Goal: Task Accomplishment & Management: Manage account settings

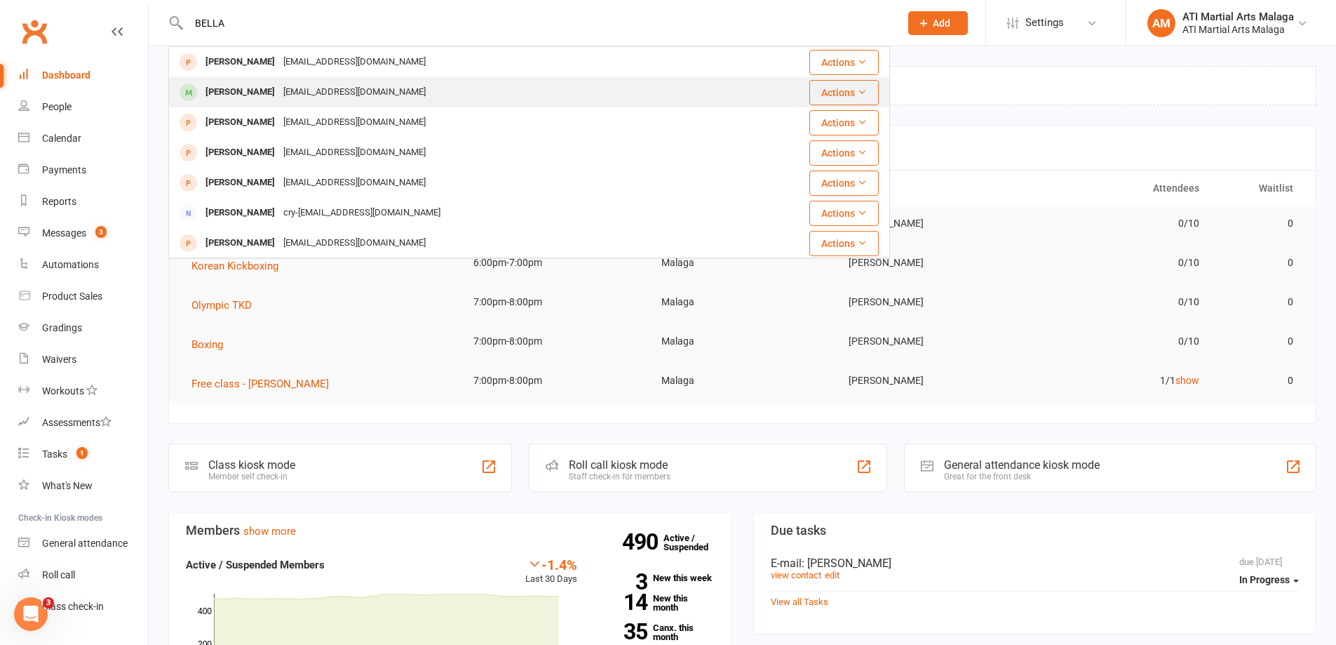
type input "BELLA"
click at [279, 86] on div "[EMAIL_ADDRESS][DOMAIN_NAME]" at bounding box center [354, 92] width 151 height 20
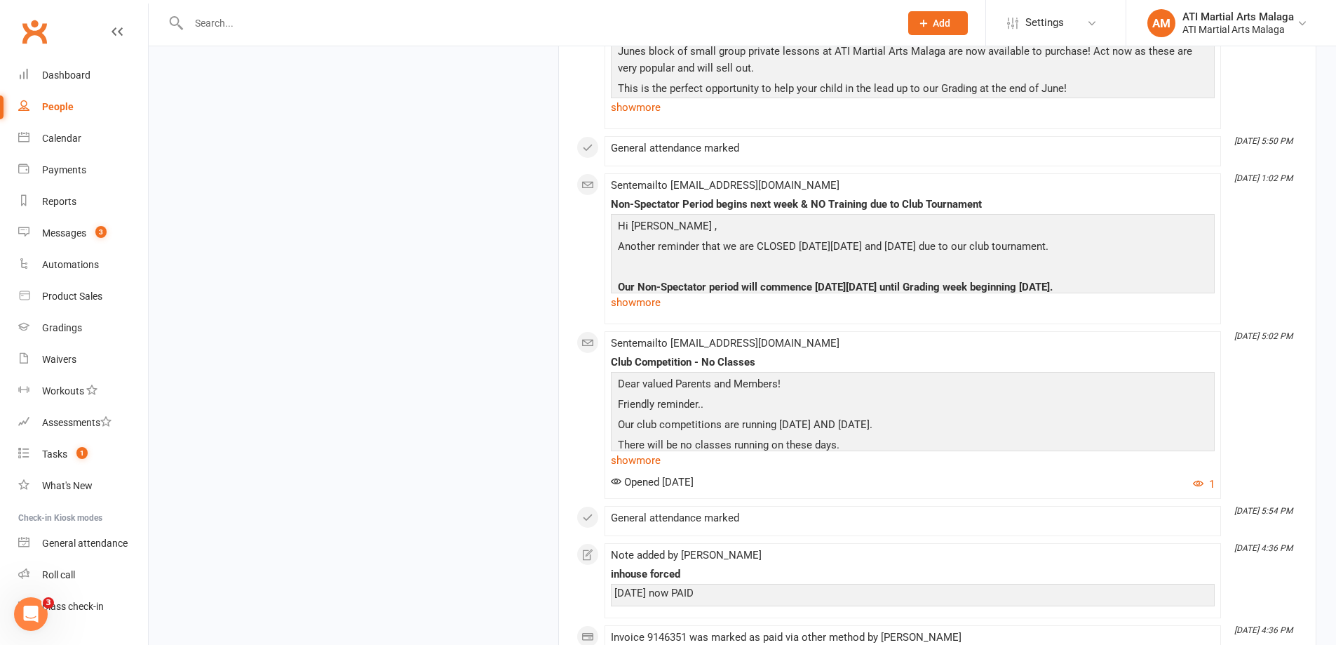
scroll to position [6174, 0]
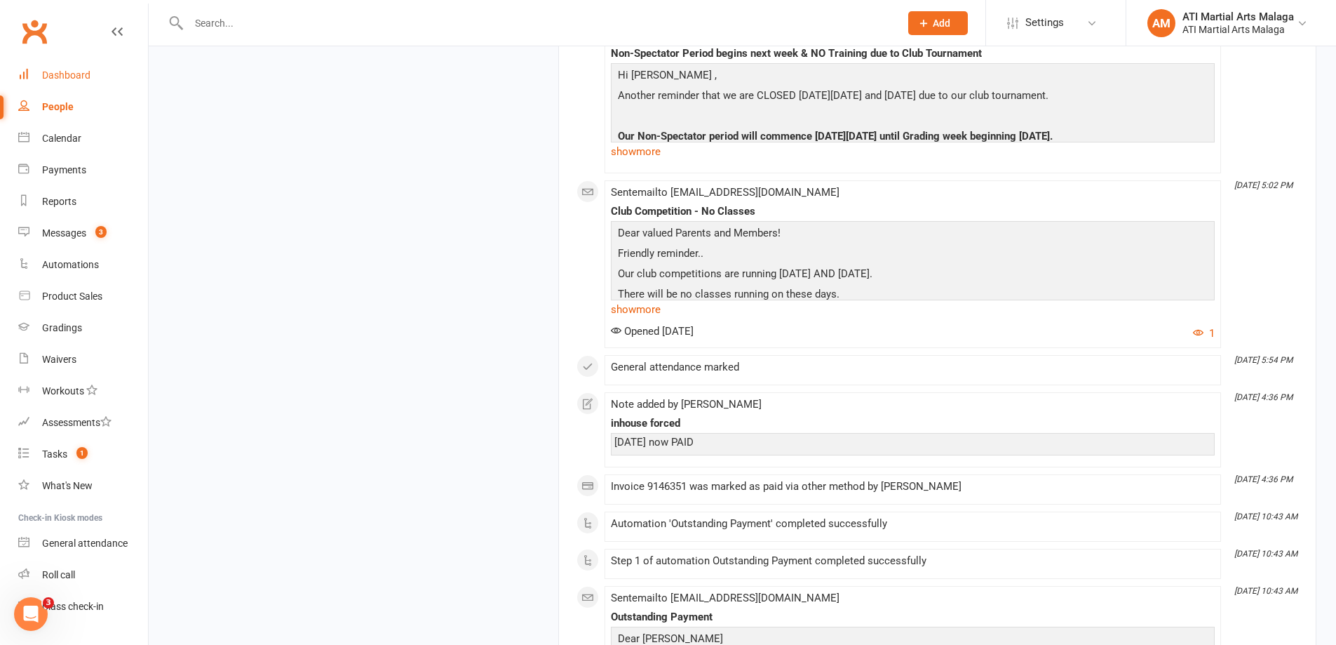
click at [65, 72] on div "Dashboard" at bounding box center [66, 74] width 48 height 11
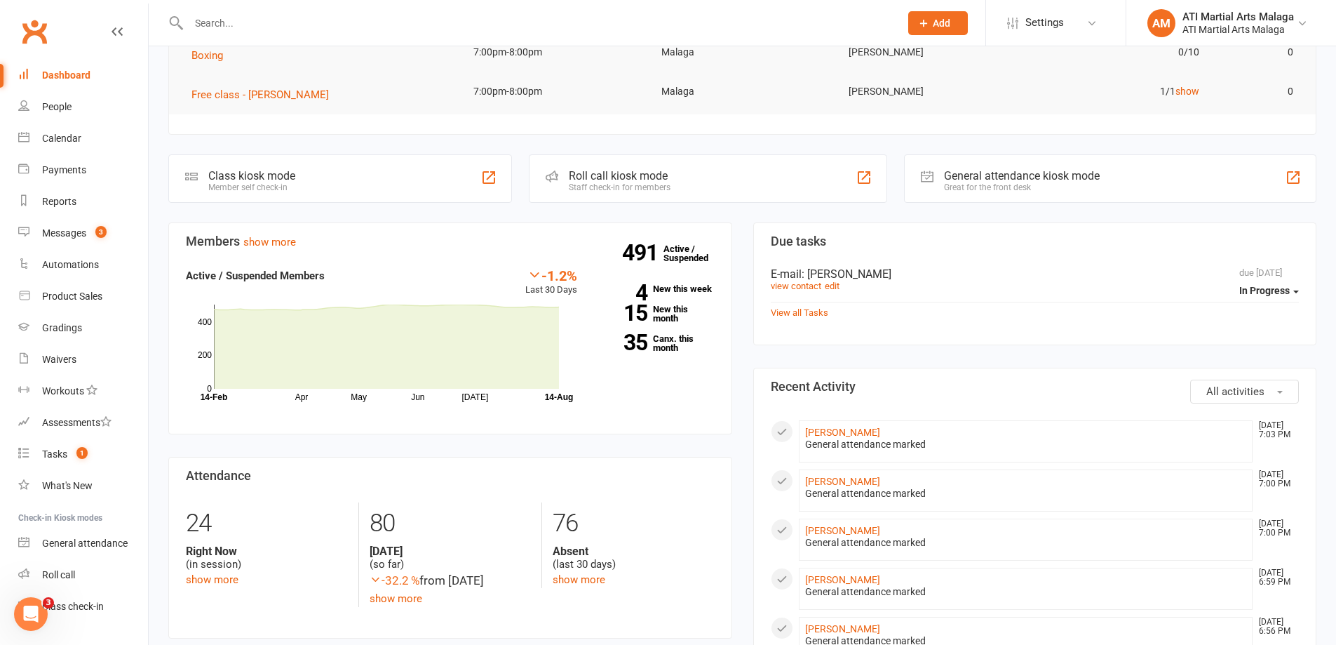
scroll to position [140, 0]
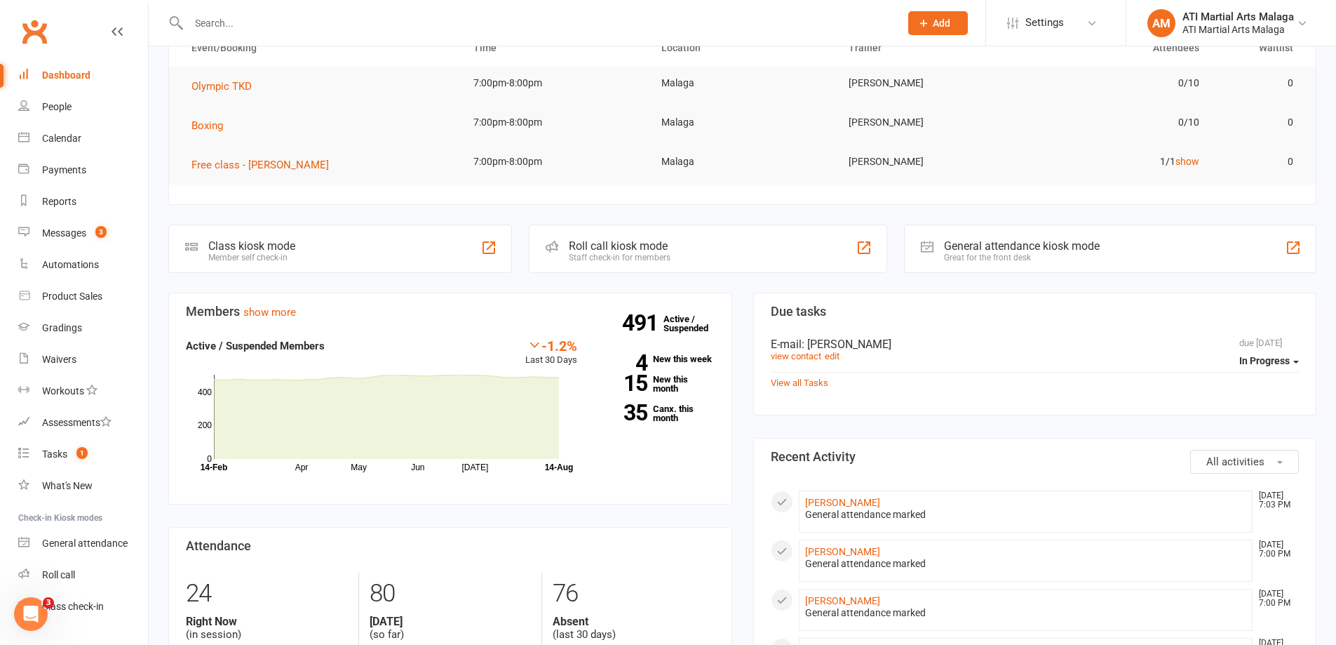
click at [544, 16] on input "text" at bounding box center [538, 23] width 706 height 20
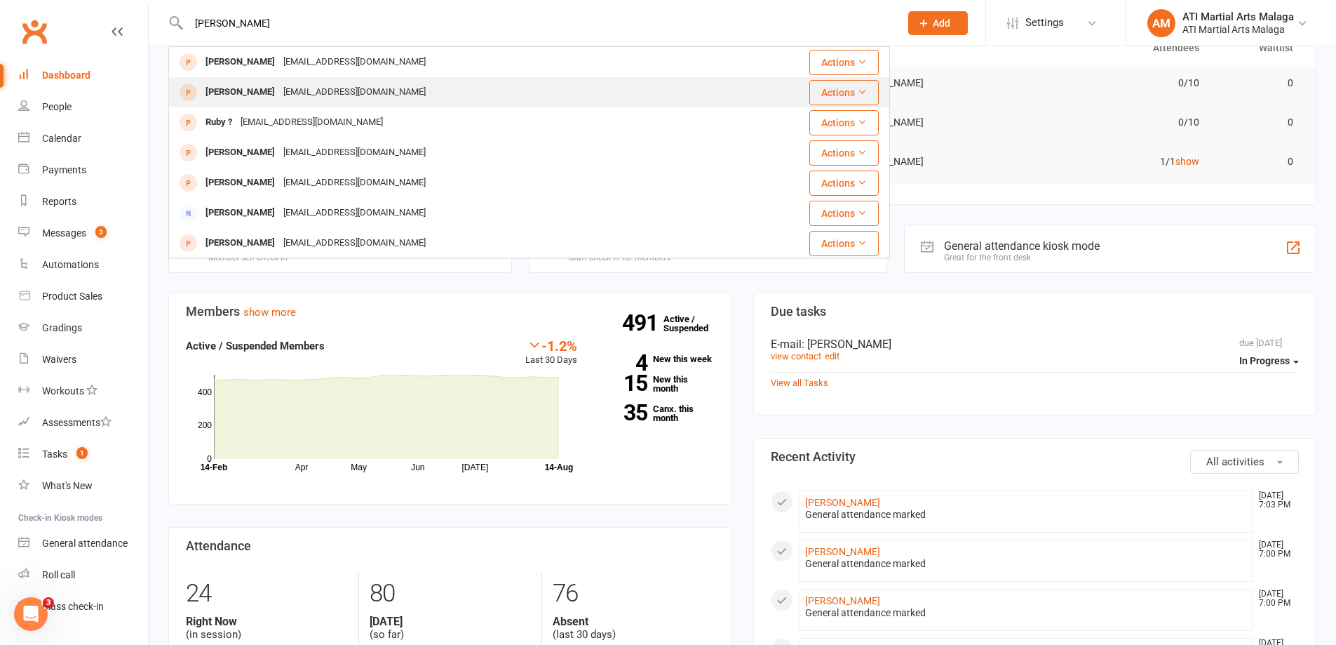
type input "[PERSON_NAME]"
click at [287, 93] on div "[EMAIL_ADDRESS][DOMAIN_NAME]" at bounding box center [354, 92] width 151 height 20
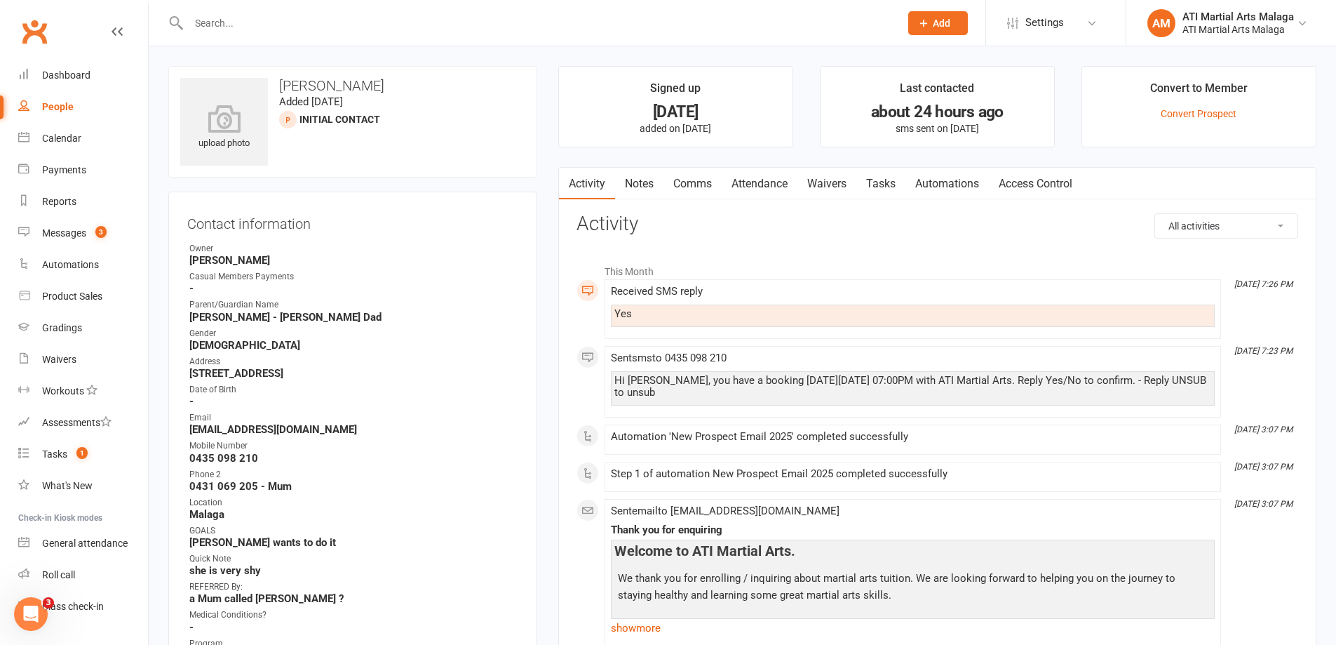
click at [758, 176] on link "Attendance" at bounding box center [760, 184] width 76 height 32
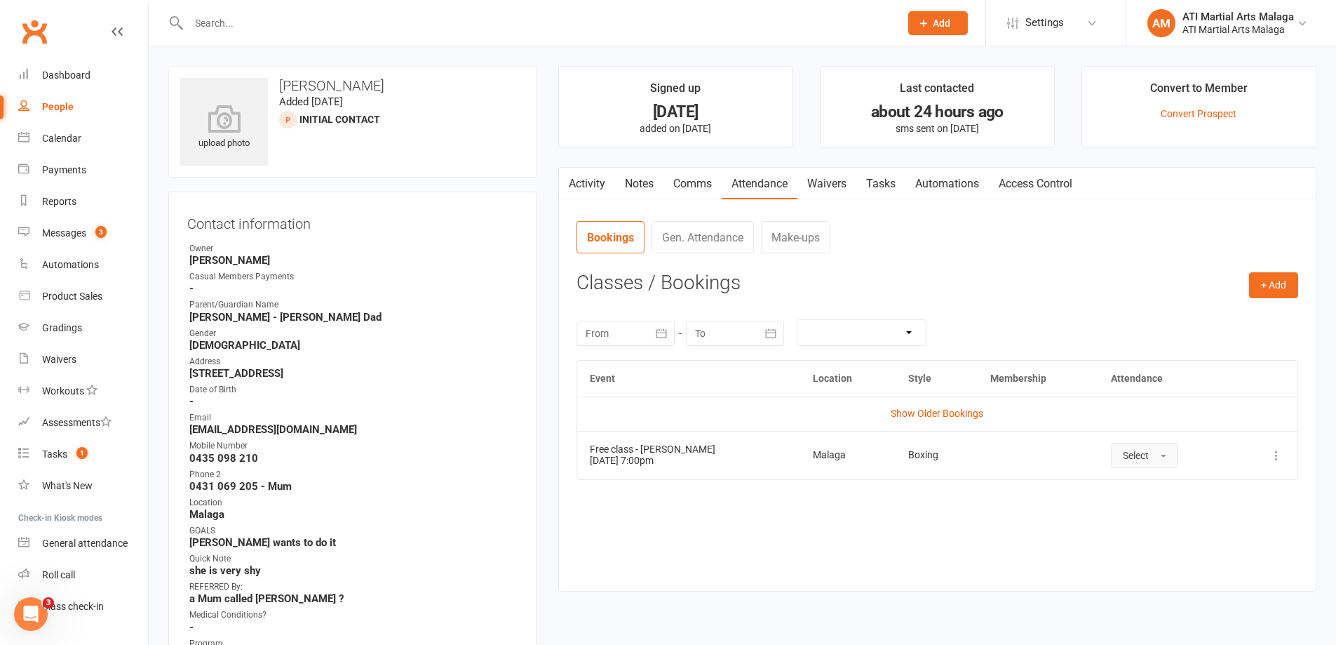
click at [1125, 454] on span "Select" at bounding box center [1136, 455] width 26 height 11
click at [1140, 486] on span "Attended" at bounding box center [1144, 487] width 42 height 13
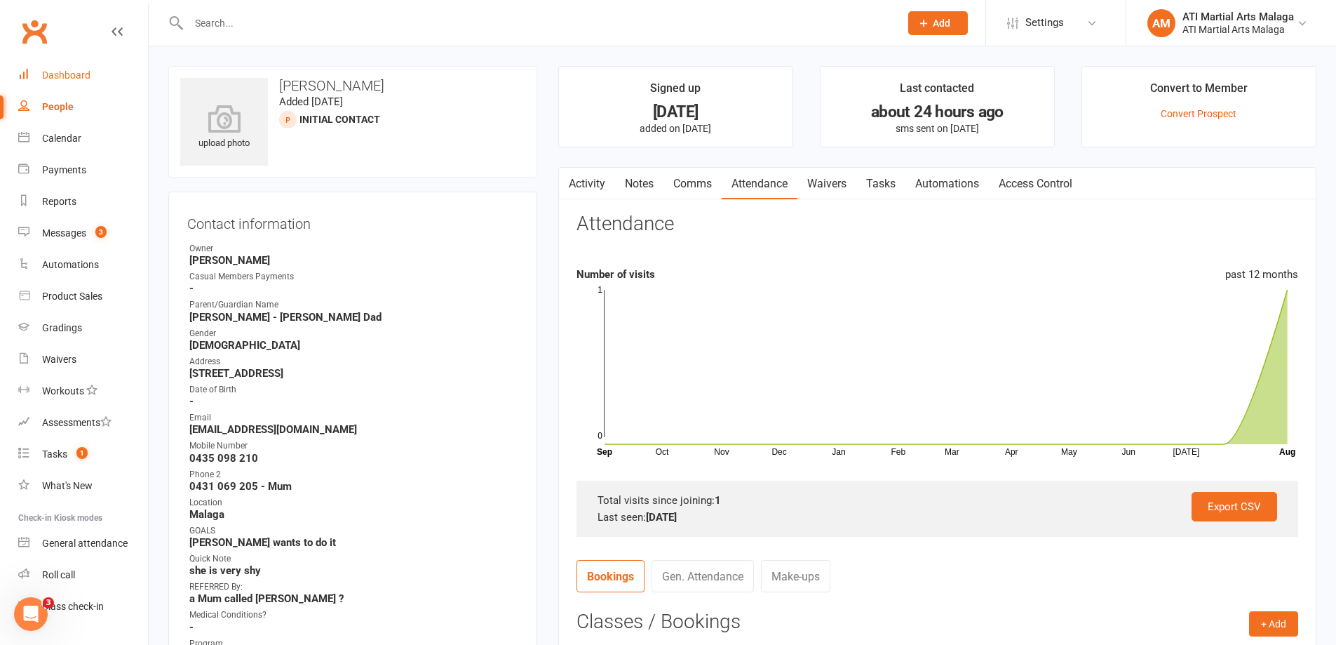
click at [82, 74] on div "Dashboard" at bounding box center [66, 74] width 48 height 11
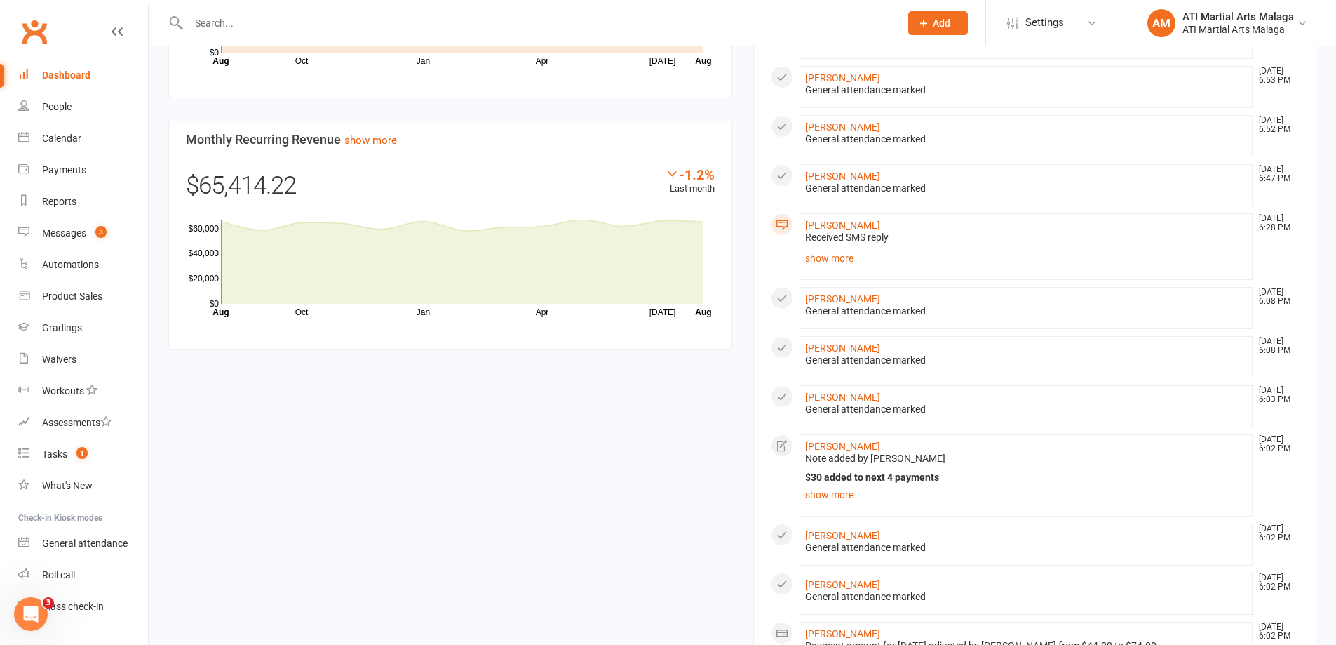
scroll to position [1150, 0]
